Goal: Task Accomplishment & Management: Complete application form

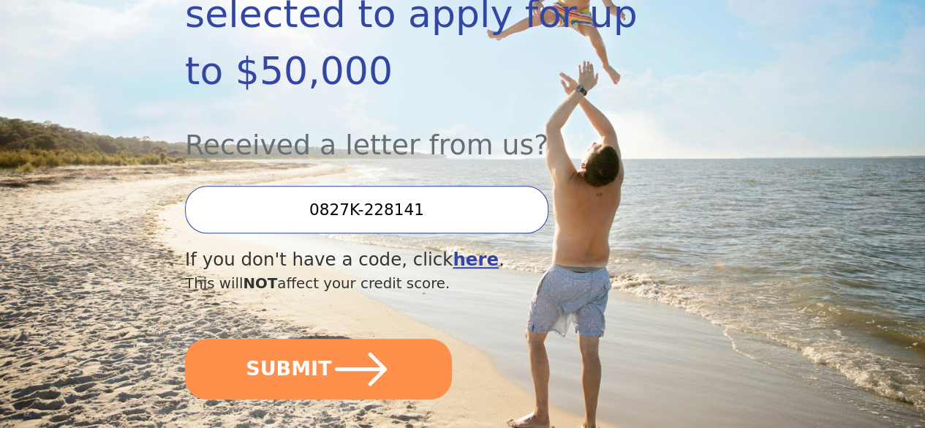
scroll to position [368, 0]
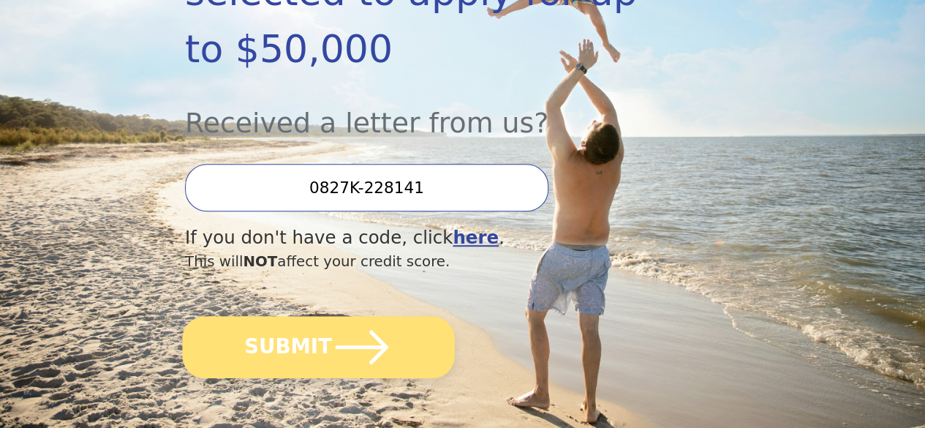
click at [414, 363] on button "SUBMIT" at bounding box center [318, 347] width 272 height 62
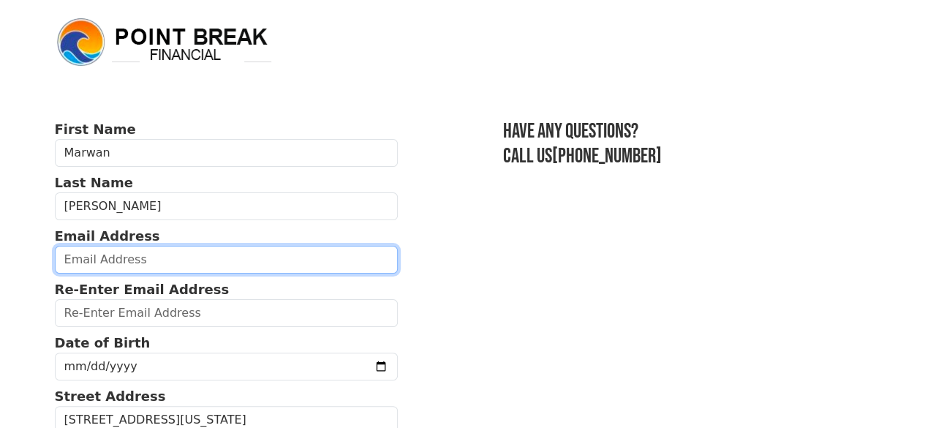
click at [273, 266] on input "email" at bounding box center [227, 260] width 344 height 28
type input "[EMAIL_ADDRESS][DOMAIN_NAME]"
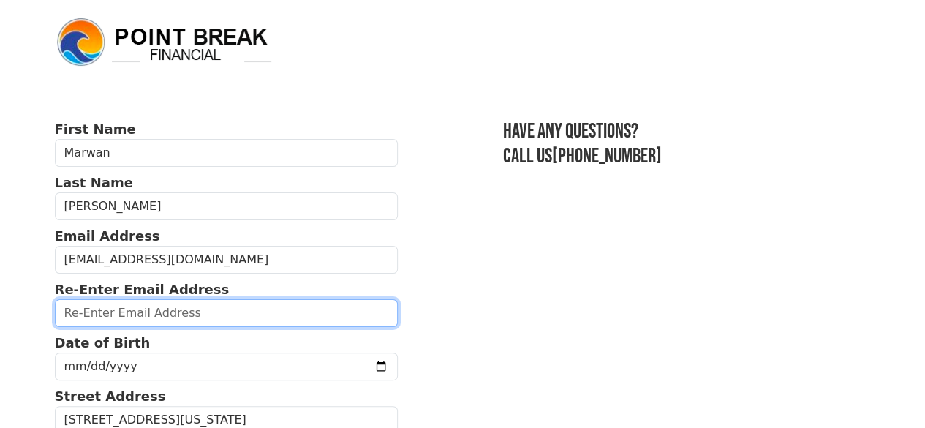
type input "[EMAIL_ADDRESS][DOMAIN_NAME]"
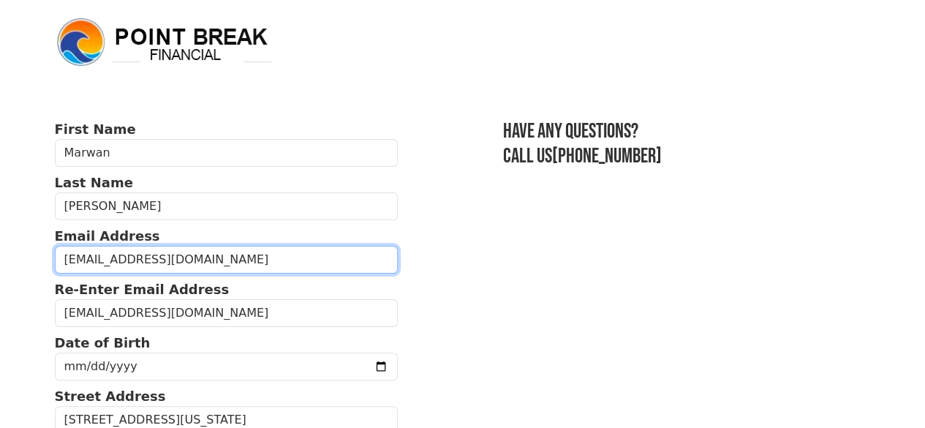
type input "(720) 499-5250"
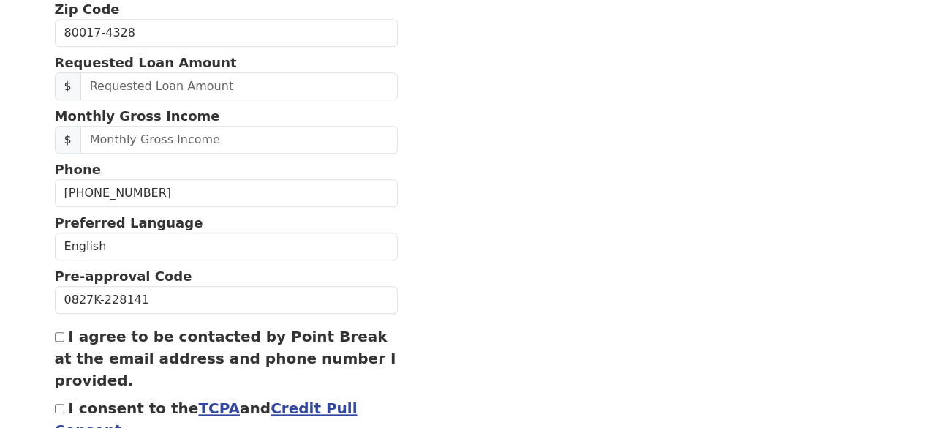
click at [61, 341] on input "I agree to be contacted by Point Break at the email address and phone number I …" at bounding box center [60, 337] width 10 height 10
checkbox input "true"
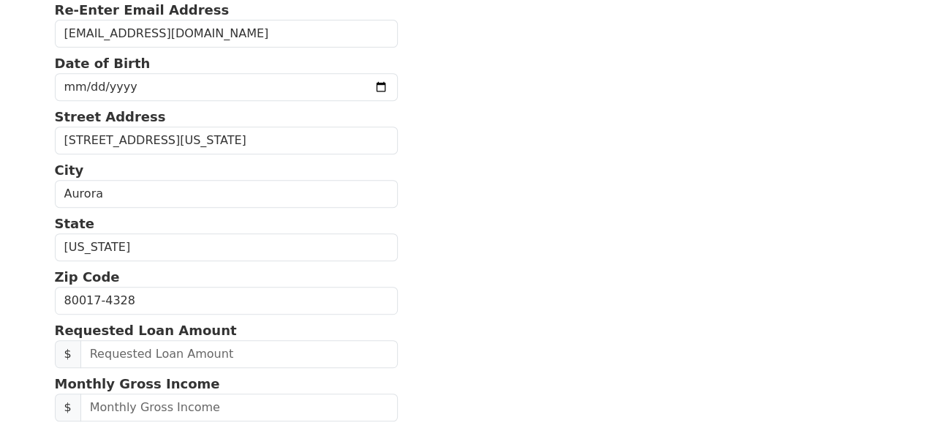
scroll to position [270, 0]
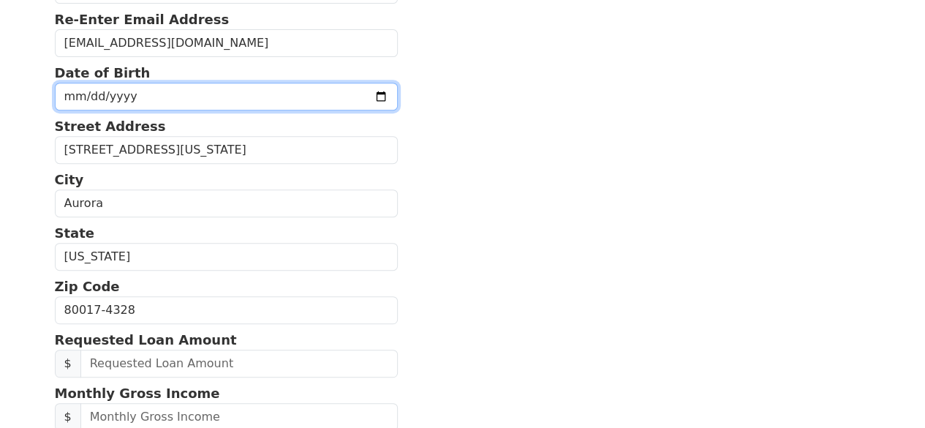
click at [232, 101] on input "date" at bounding box center [227, 97] width 344 height 28
type input "1983-07-04"
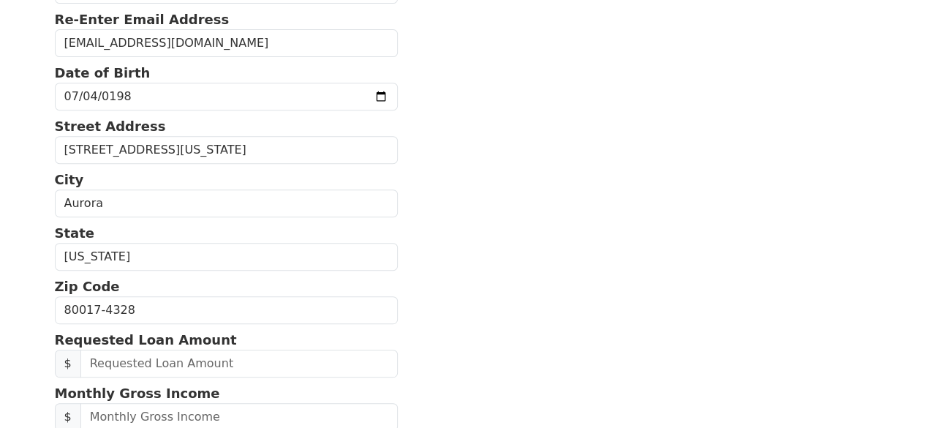
click at [488, 216] on section "First Name Marwan Last Name Ali Email Address marwan.s.ali1@gmail.com Re-Enter …" at bounding box center [463, 310] width 816 height 922
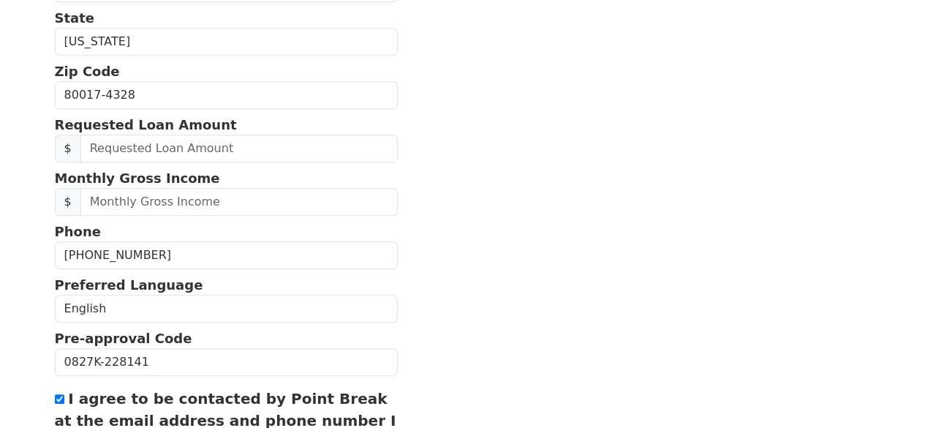
scroll to position [491, 0]
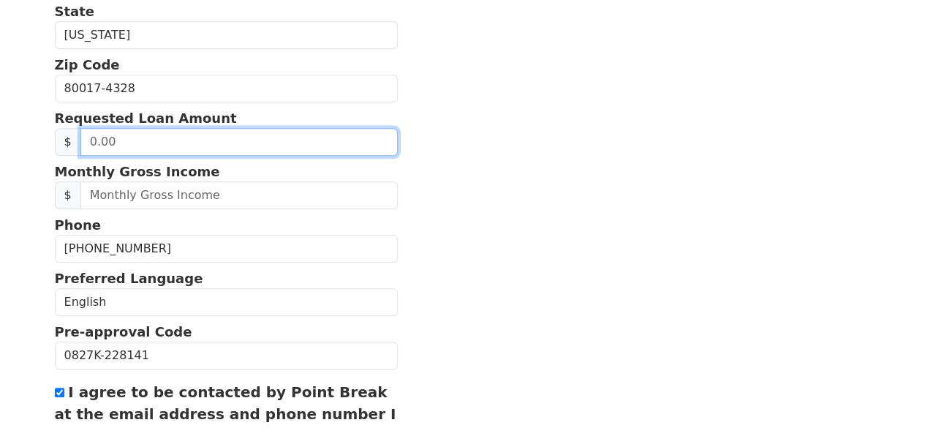
click at [287, 156] on input "text" at bounding box center [238, 142] width 317 height 28
type input "75,000.00"
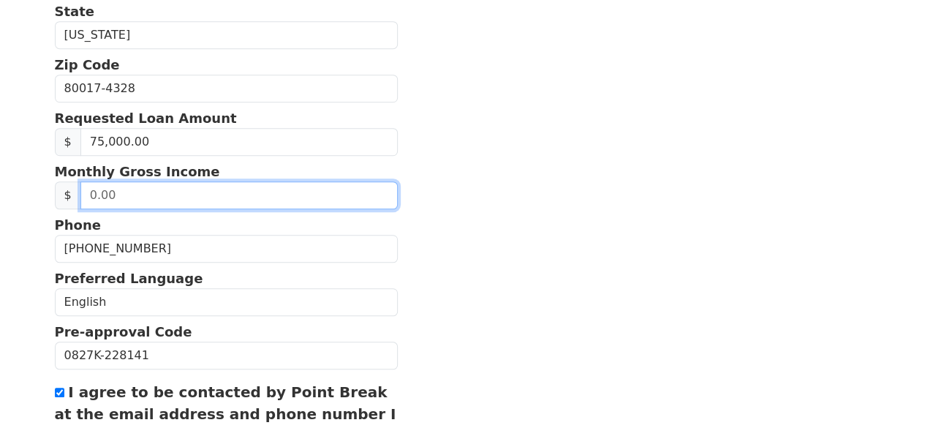
click at [297, 209] on input "text" at bounding box center [238, 195] width 317 height 28
type input "8,000.00"
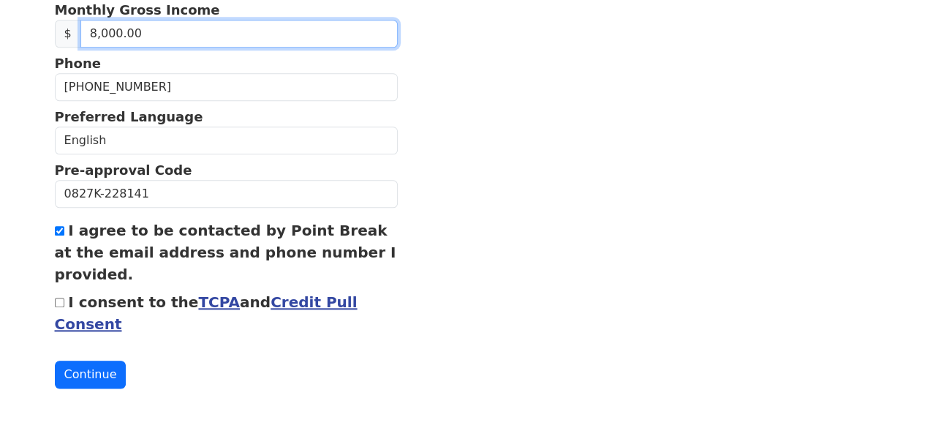
scroll to position [682, 0]
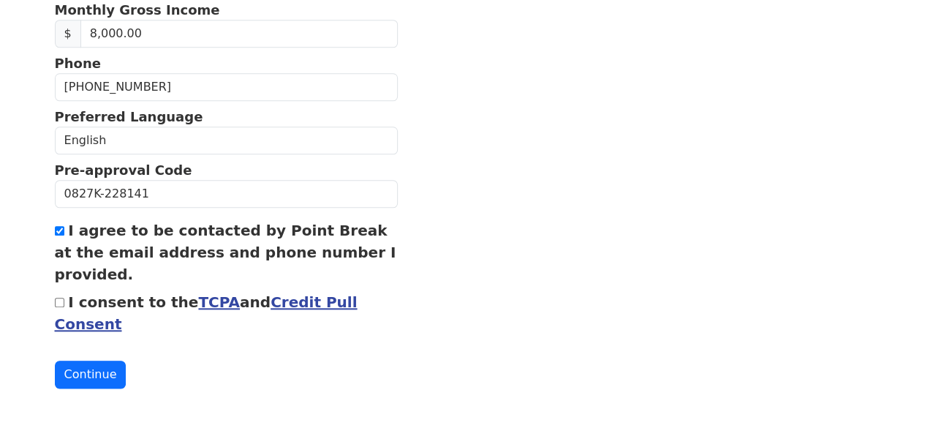
click at [60, 298] on input "I consent to the TCPA and Credit Pull Consent" at bounding box center [60, 303] width 10 height 10
checkbox input "true"
click at [93, 371] on button "Continue" at bounding box center [91, 374] width 72 height 28
